Goal: Information Seeking & Learning: Learn about a topic

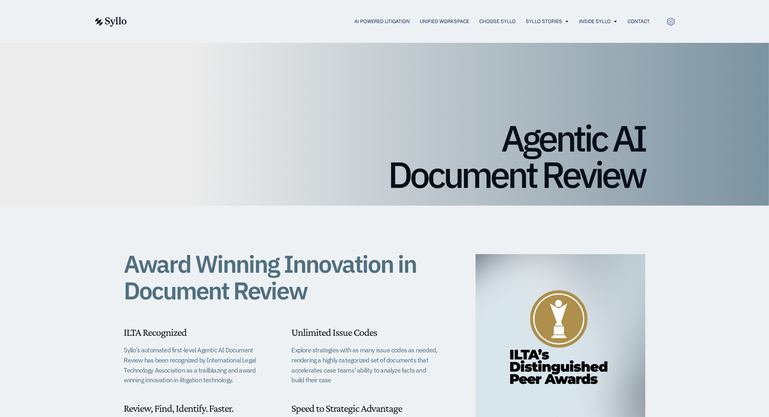
click at [79, 54] on div "Agentic AI Document Review" at bounding box center [384, 124] width 769 height 163
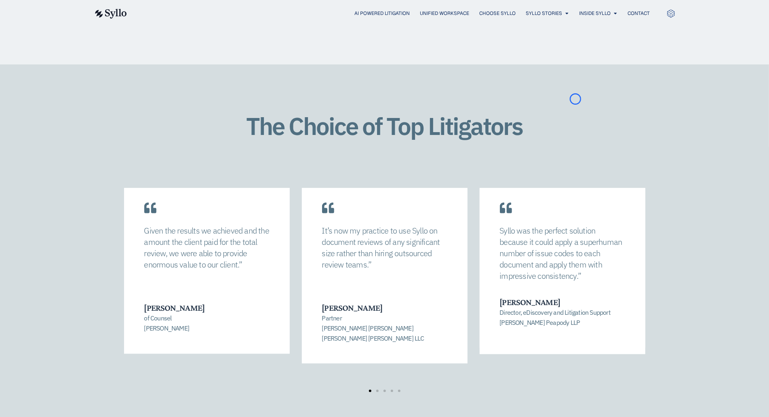
scroll to position [1099, 0]
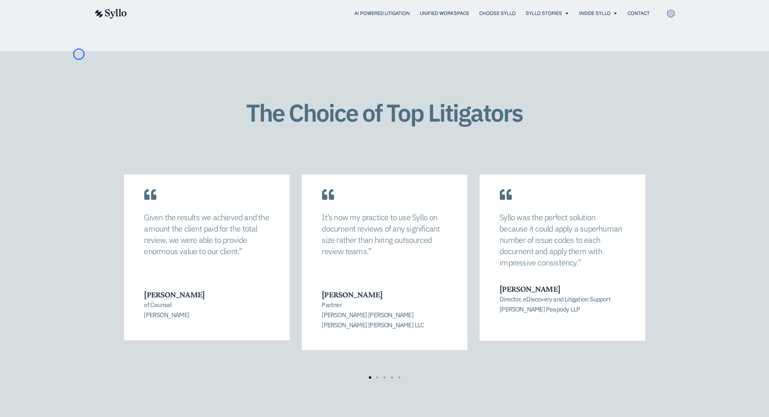
click at [79, 54] on div "The Choice of Top Litigators Syllo was the perfect solution because it could ap…" at bounding box center [384, 247] width 769 height 392
click at [79, 66] on div "The Choice of Top Litigators Syllo was the perfect solution because it could ap…" at bounding box center [384, 247] width 769 height 392
click at [58, 65] on div "The Choice of Top Litigators Syllo was the perfect solution because it could ap…" at bounding box center [384, 247] width 769 height 392
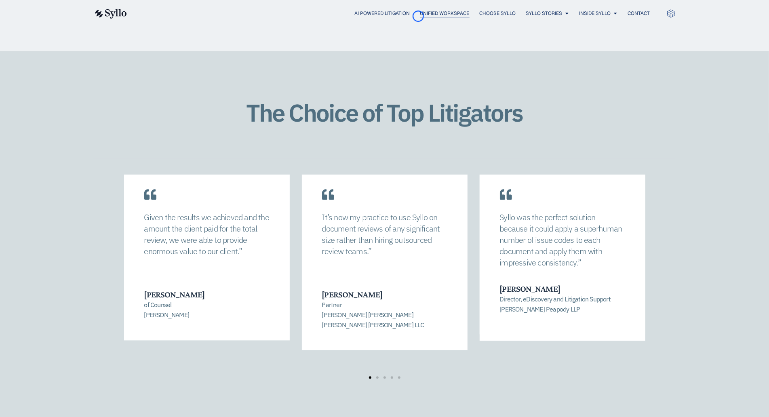
click at [420, 16] on span "Unified Workspace" at bounding box center [444, 13] width 49 height 7
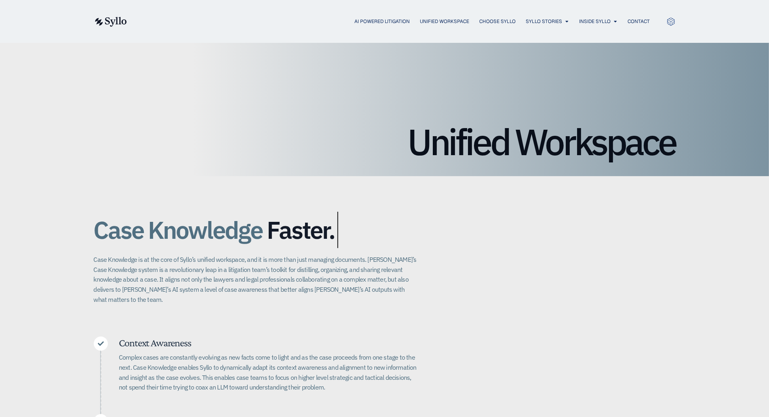
click at [418, 16] on div "AI Powered Litigation Unified Workspace Choose Syllo Syllo Stories Close Syllo …" at bounding box center [385, 21] width 582 height 11
click at [77, 49] on div "Unified Workspace" at bounding box center [384, 109] width 769 height 133
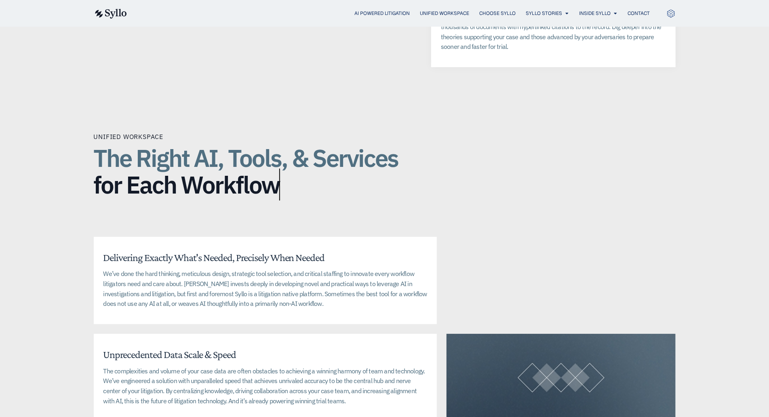
scroll to position [1744, 0]
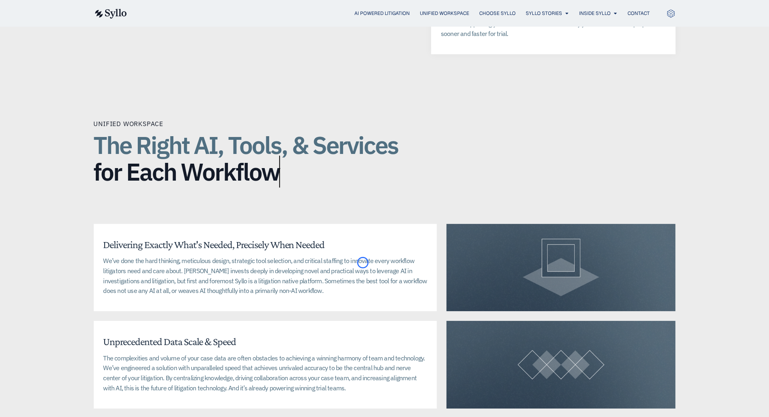
click at [595, 10] on span "Inside Syllo" at bounding box center [596, 13] width 32 height 7
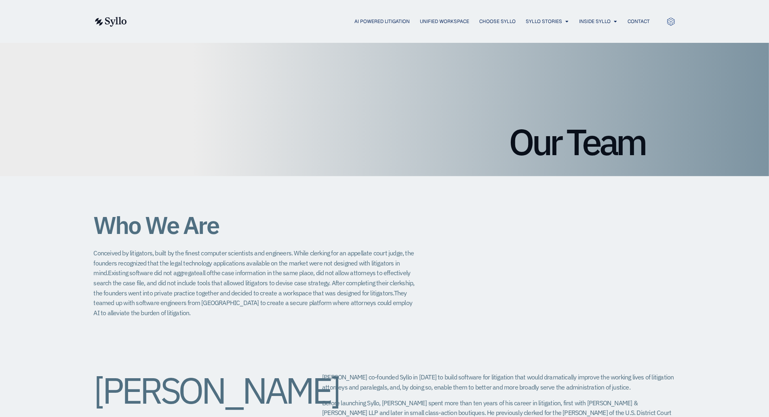
click at [595, 10] on div "AI Powered Litigation Unified Workspace Choose Syllo Syllo Stories Close Syllo …" at bounding box center [385, 21] width 582 height 43
click at [62, 48] on div "Our Team" at bounding box center [384, 109] width 769 height 133
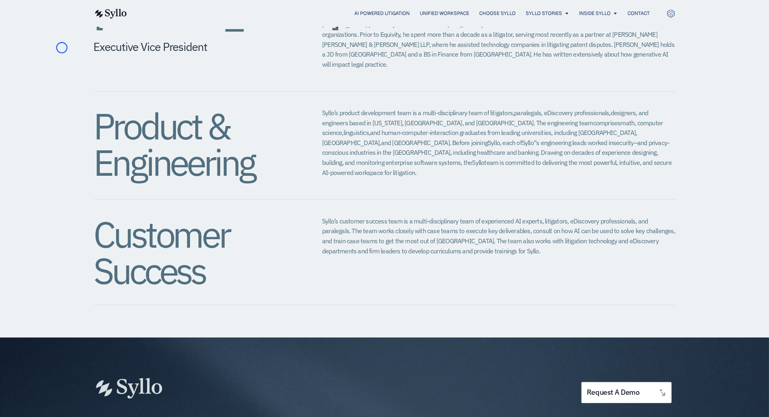
scroll to position [843, 0]
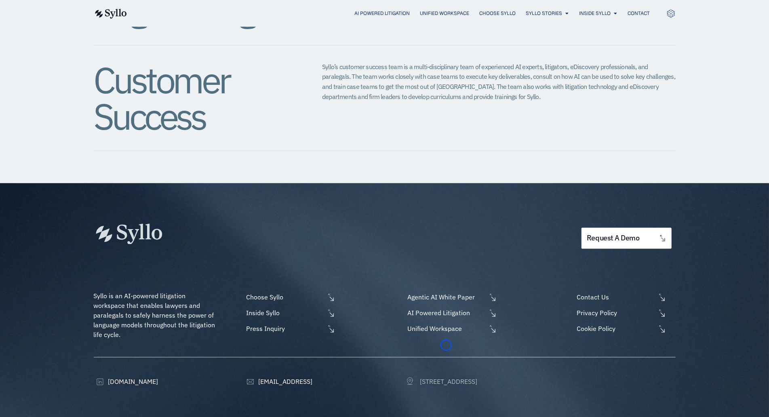
click at [446, 377] on span "[STREET_ADDRESS]" at bounding box center [447, 382] width 59 height 10
click at [469, 308] on span "AI Powered Litigation" at bounding box center [446, 313] width 81 height 10
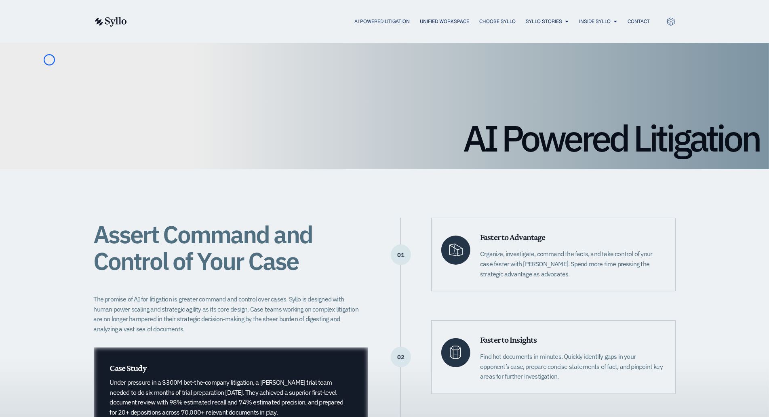
click at [49, 60] on div "AI Powered Litigation" at bounding box center [384, 106] width 769 height 126
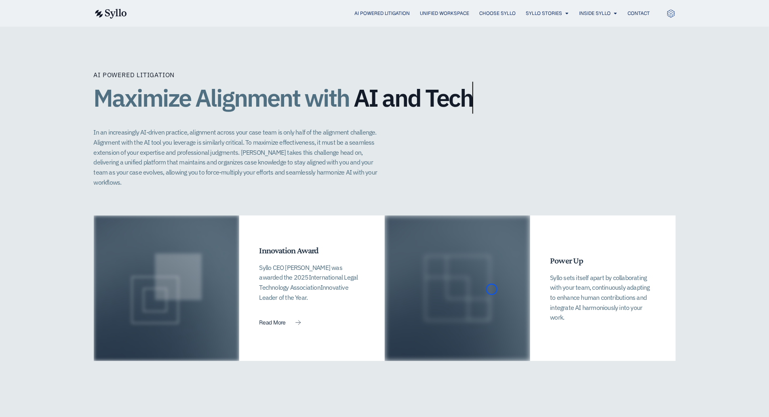
scroll to position [1659, 0]
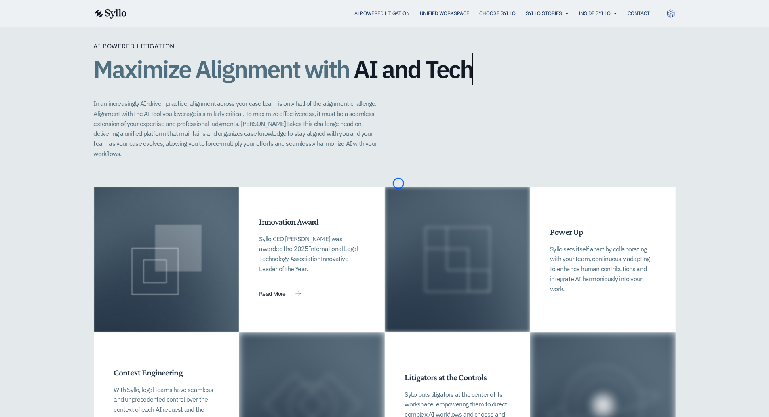
click at [49, 60] on div "AI Powered Litigation Maximize Alignment with AI and Tech​ In an increasingly A…" at bounding box center [384, 259] width 769 height 533
